Goal: Information Seeking & Learning: Learn about a topic

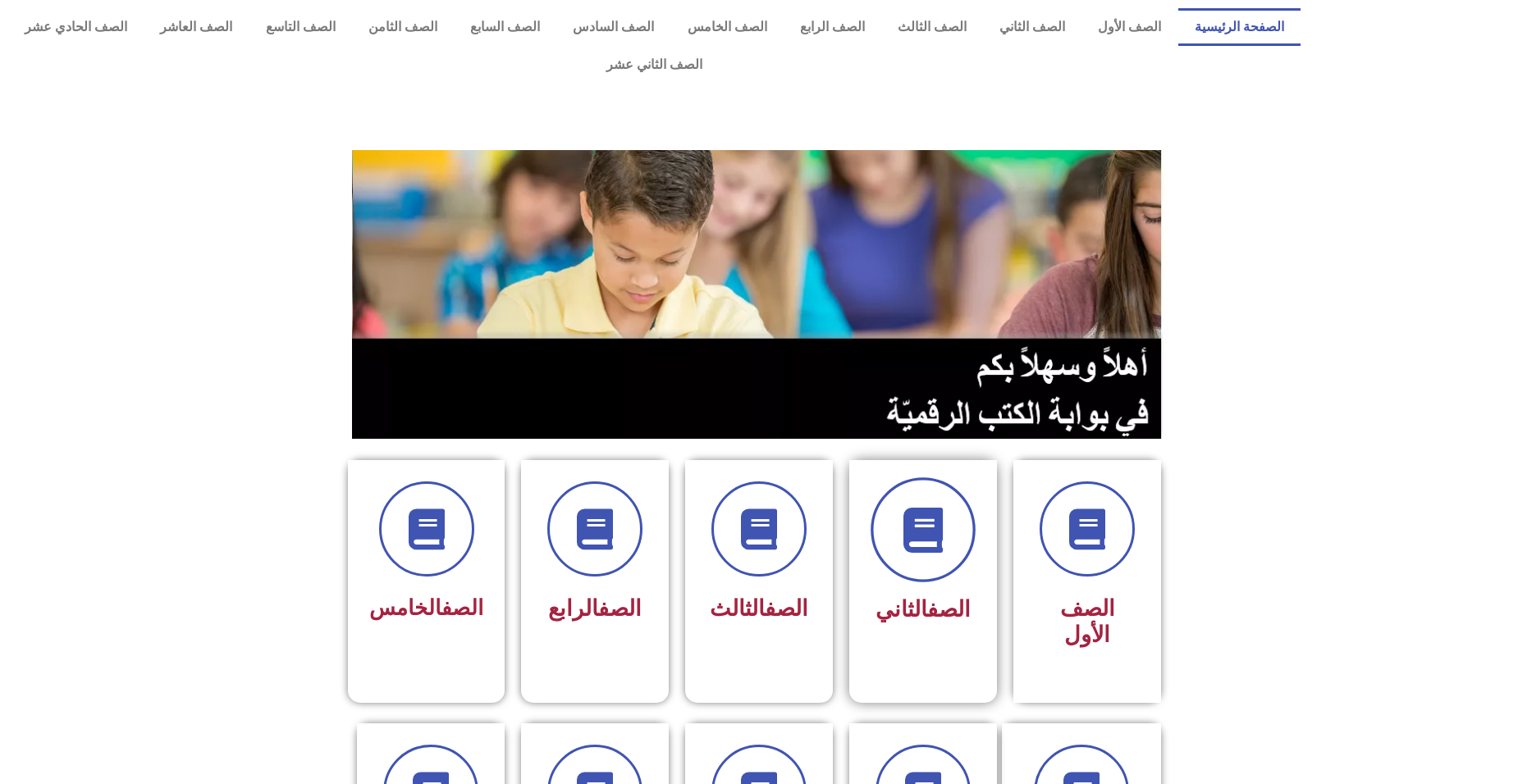
click at [891, 479] on span at bounding box center [923, 530] width 105 height 105
click at [915, 596] on span "الصف الثاني" at bounding box center [923, 609] width 95 height 26
click at [1043, 24] on link "الصف الثاني" at bounding box center [1032, 27] width 99 height 38
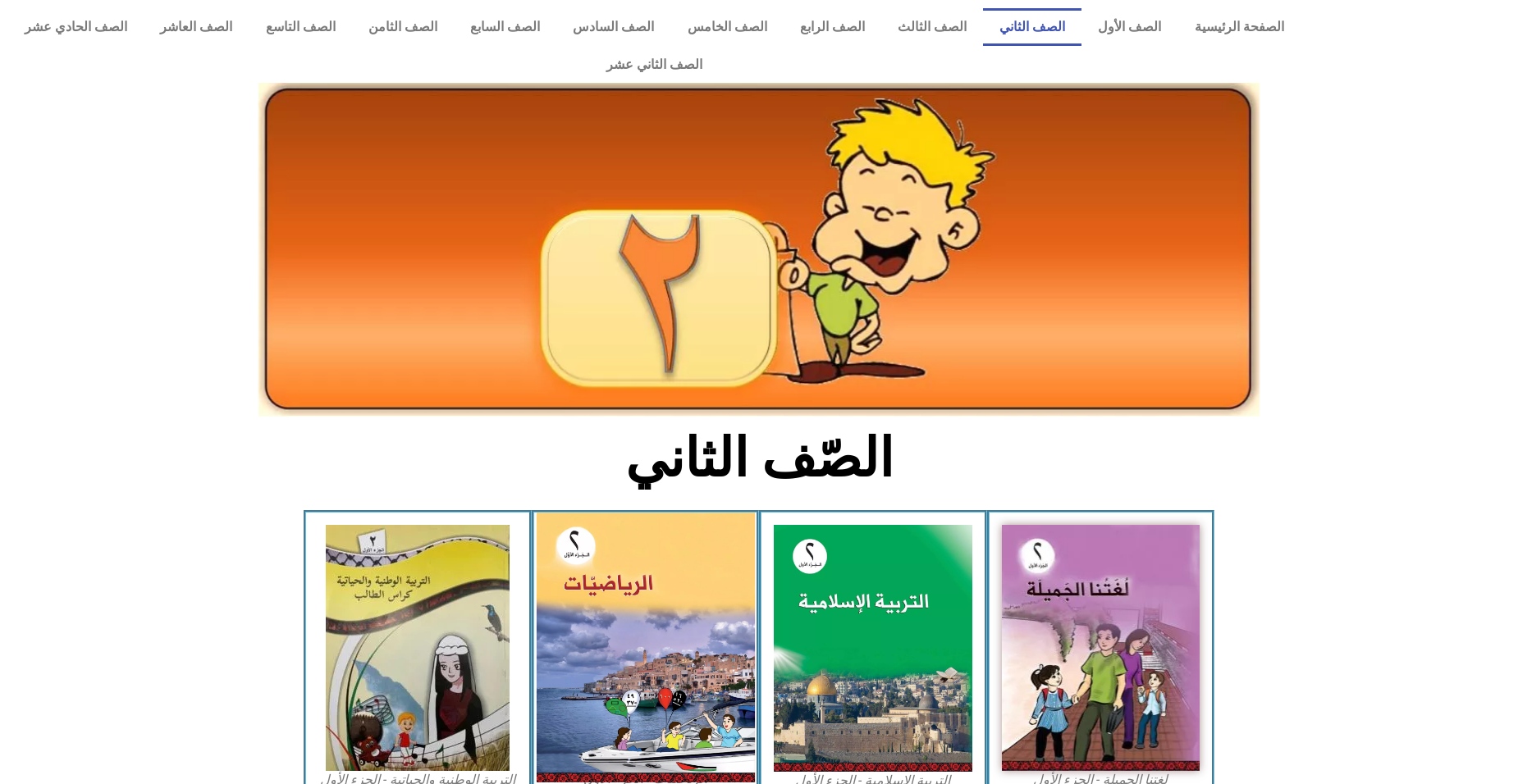
click at [670, 580] on img at bounding box center [645, 647] width 219 height 270
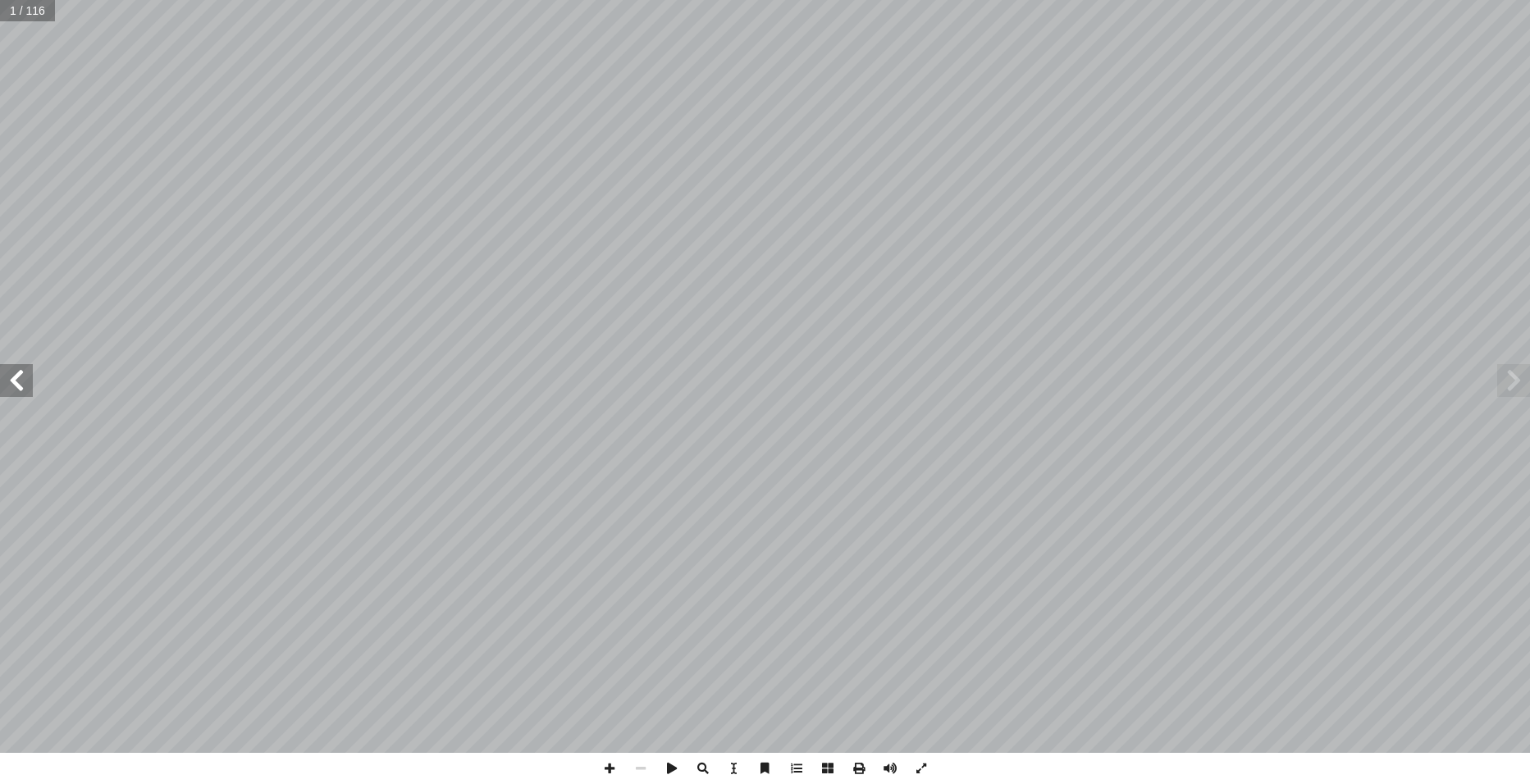
click at [16, 369] on span at bounding box center [17, 381] width 33 height 33
click at [15, 370] on span at bounding box center [17, 381] width 33 height 33
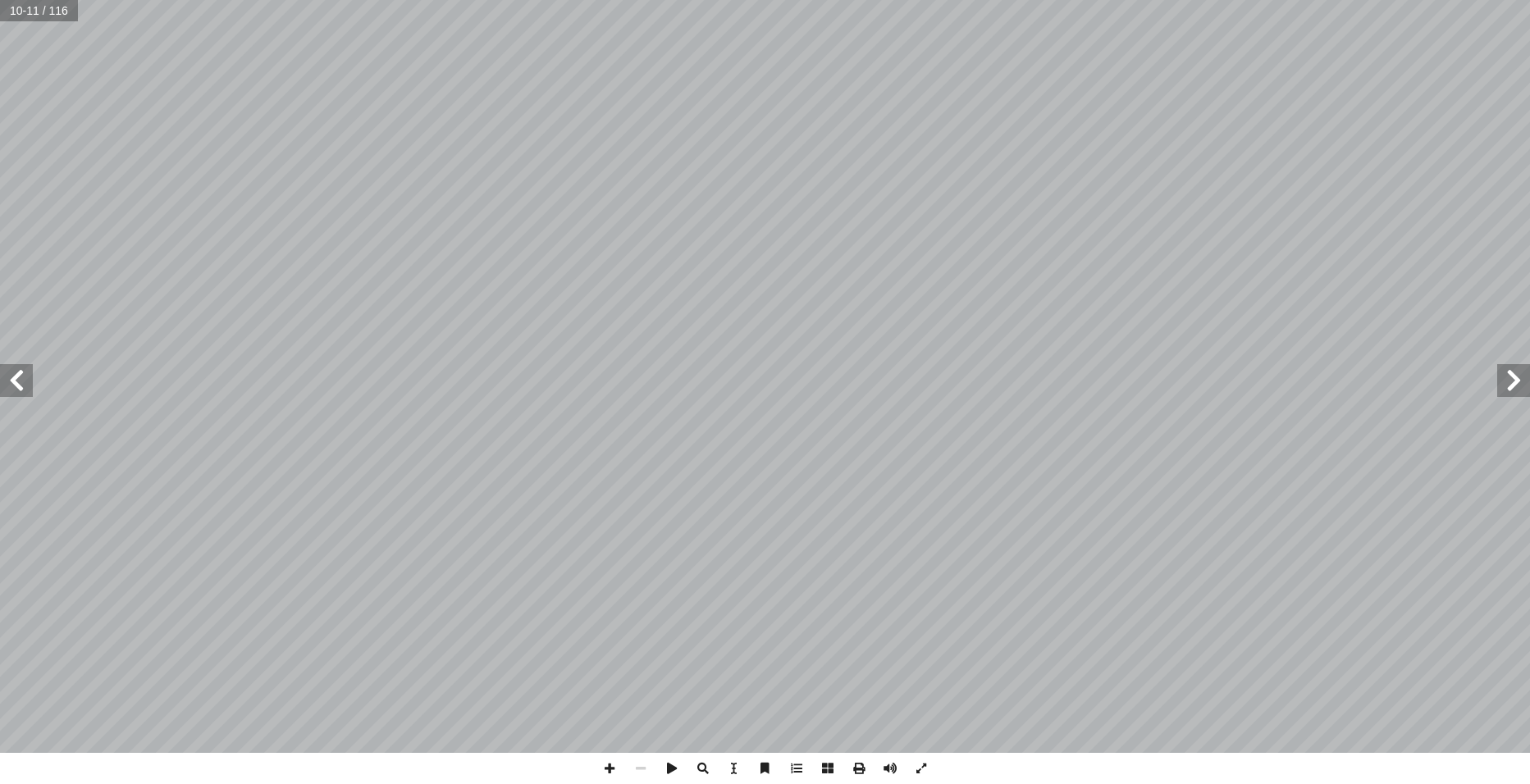
click at [15, 370] on span at bounding box center [17, 381] width 33 height 33
click at [605, 772] on span at bounding box center [609, 769] width 31 height 31
